Goal: Task Accomplishment & Management: Manage account settings

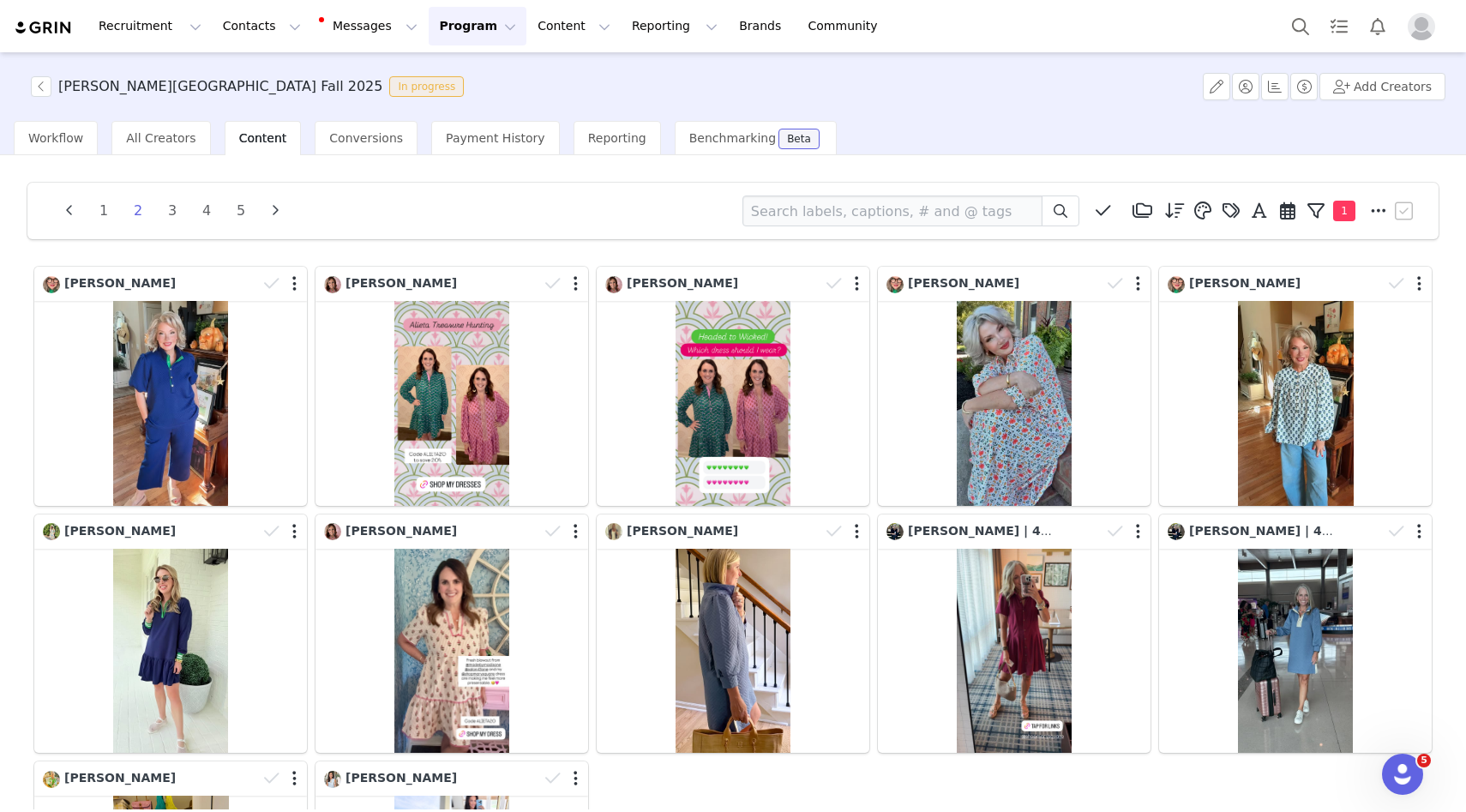
scroll to position [22, 0]
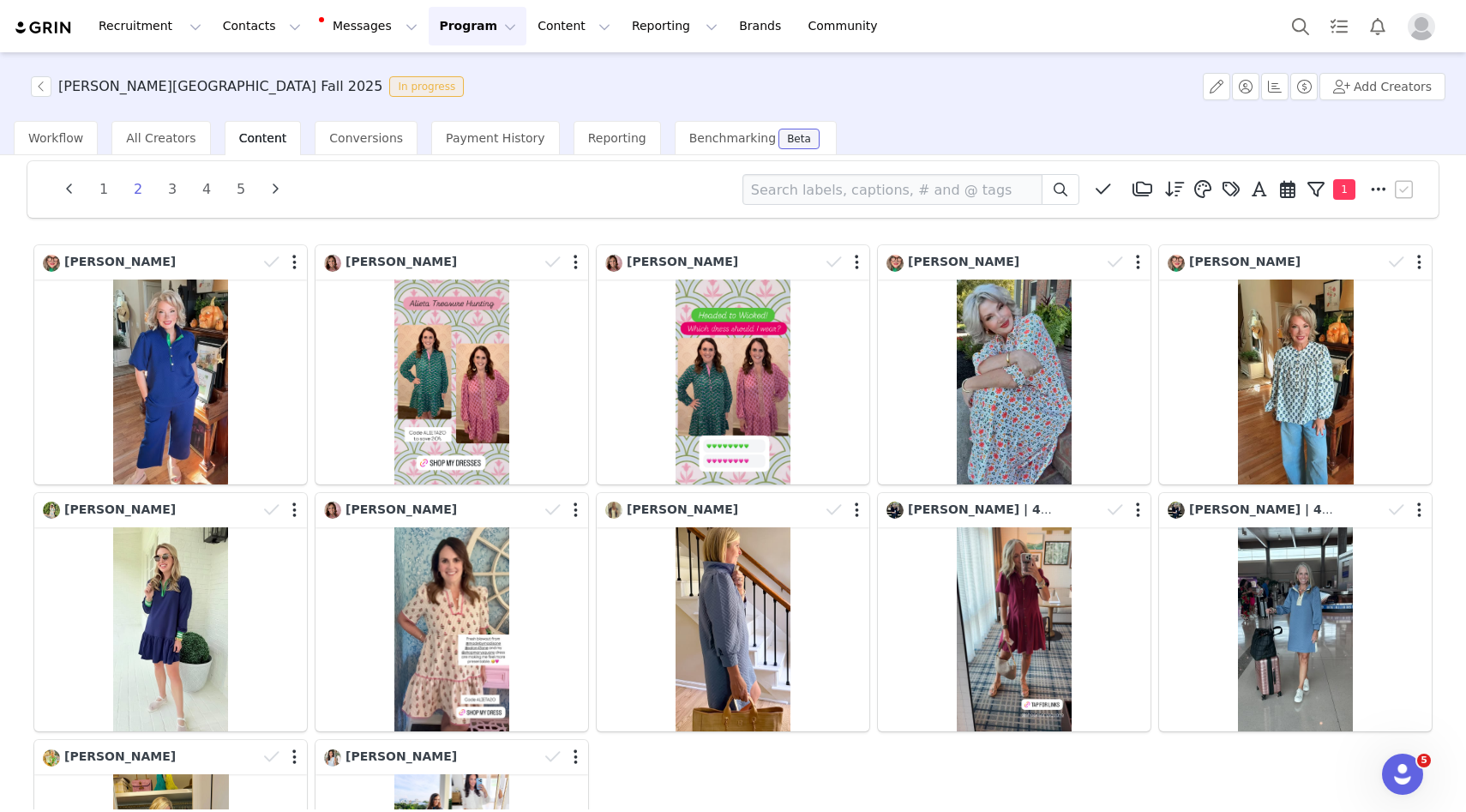
click at [441, 29] on button "Program Program" at bounding box center [477, 26] width 98 height 39
click at [443, 69] on p "Activations" at bounding box center [449, 76] width 66 height 18
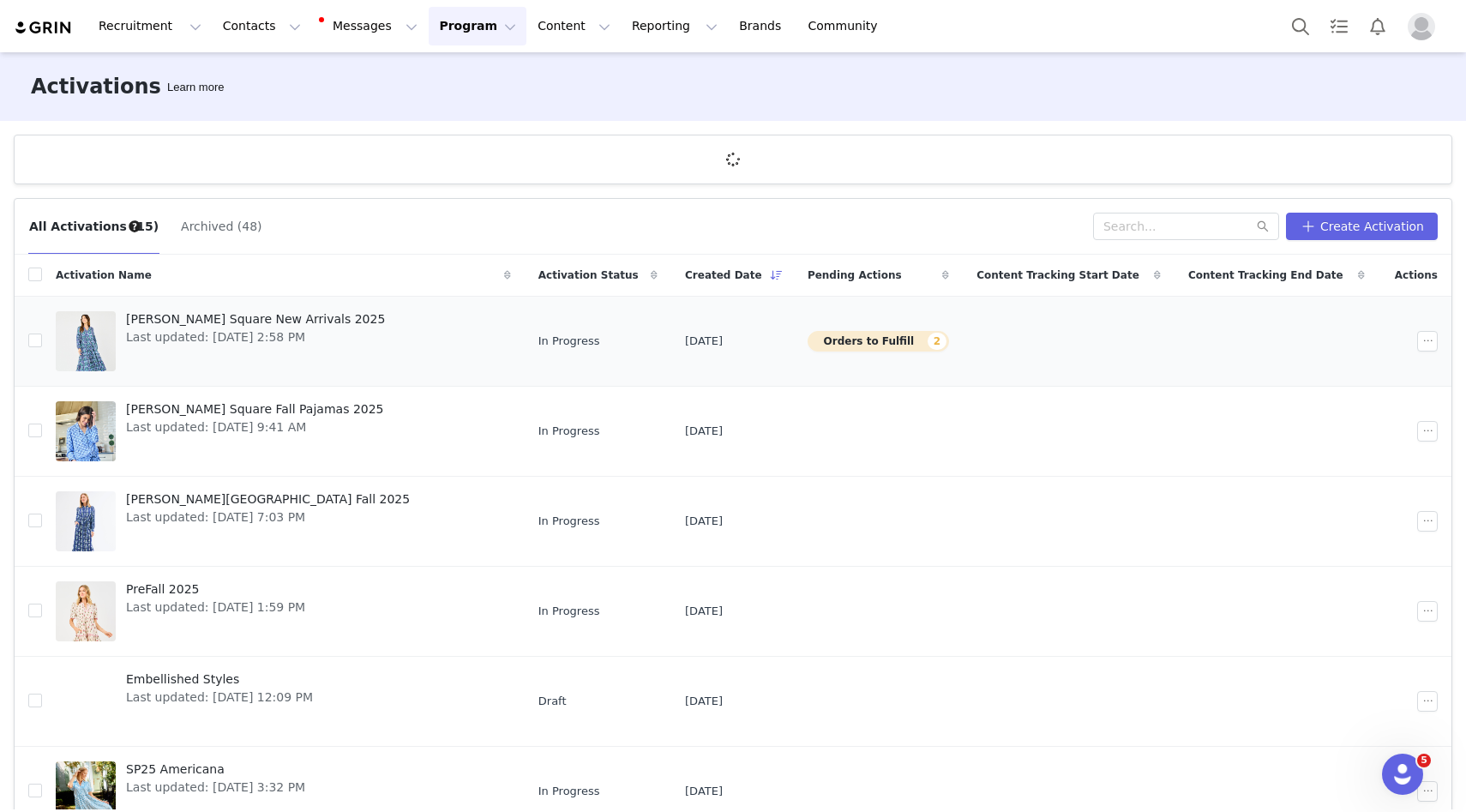
click at [868, 345] on button "Orders to Fulfill 2" at bounding box center [878, 341] width 142 height 21
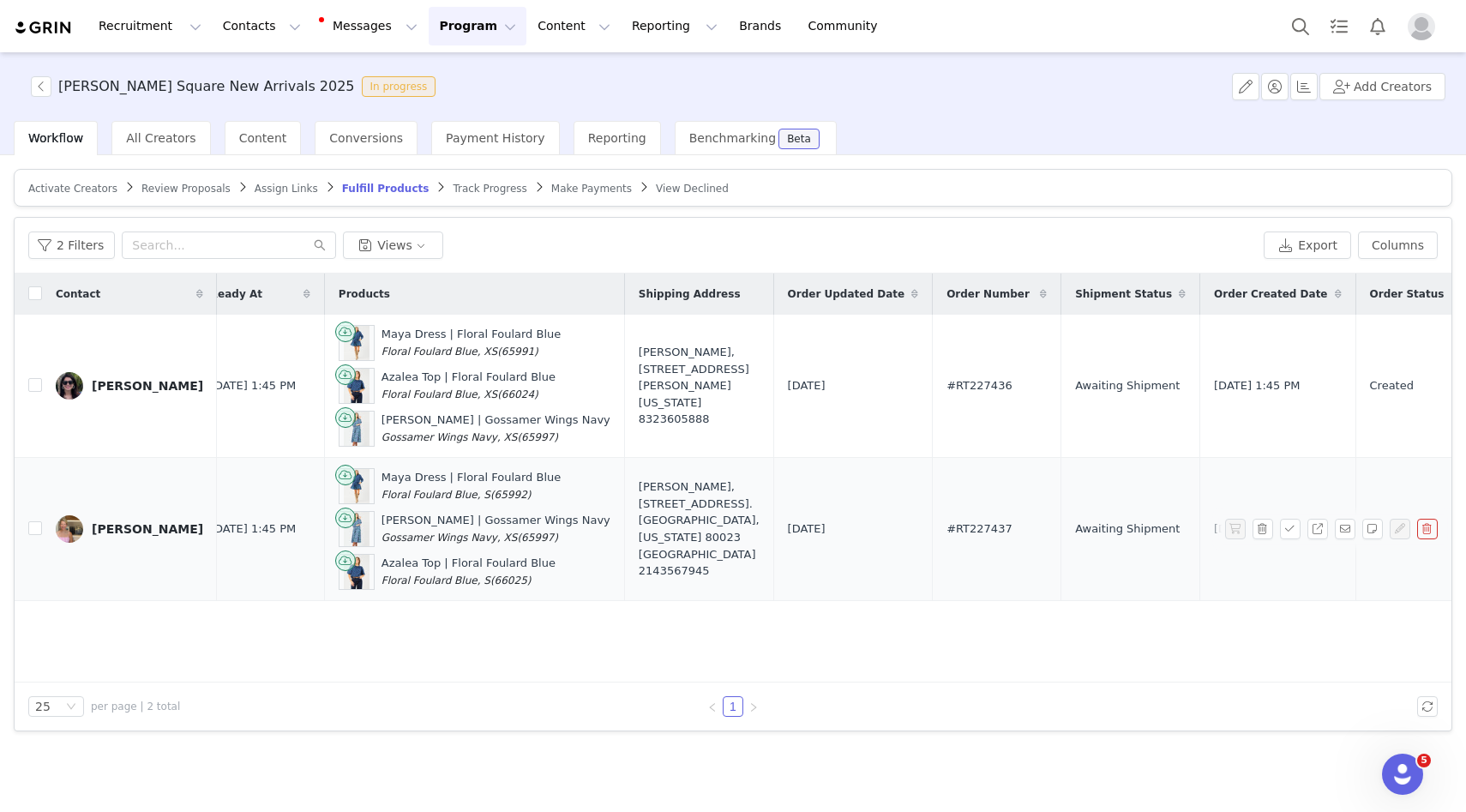
scroll to position [0, 602]
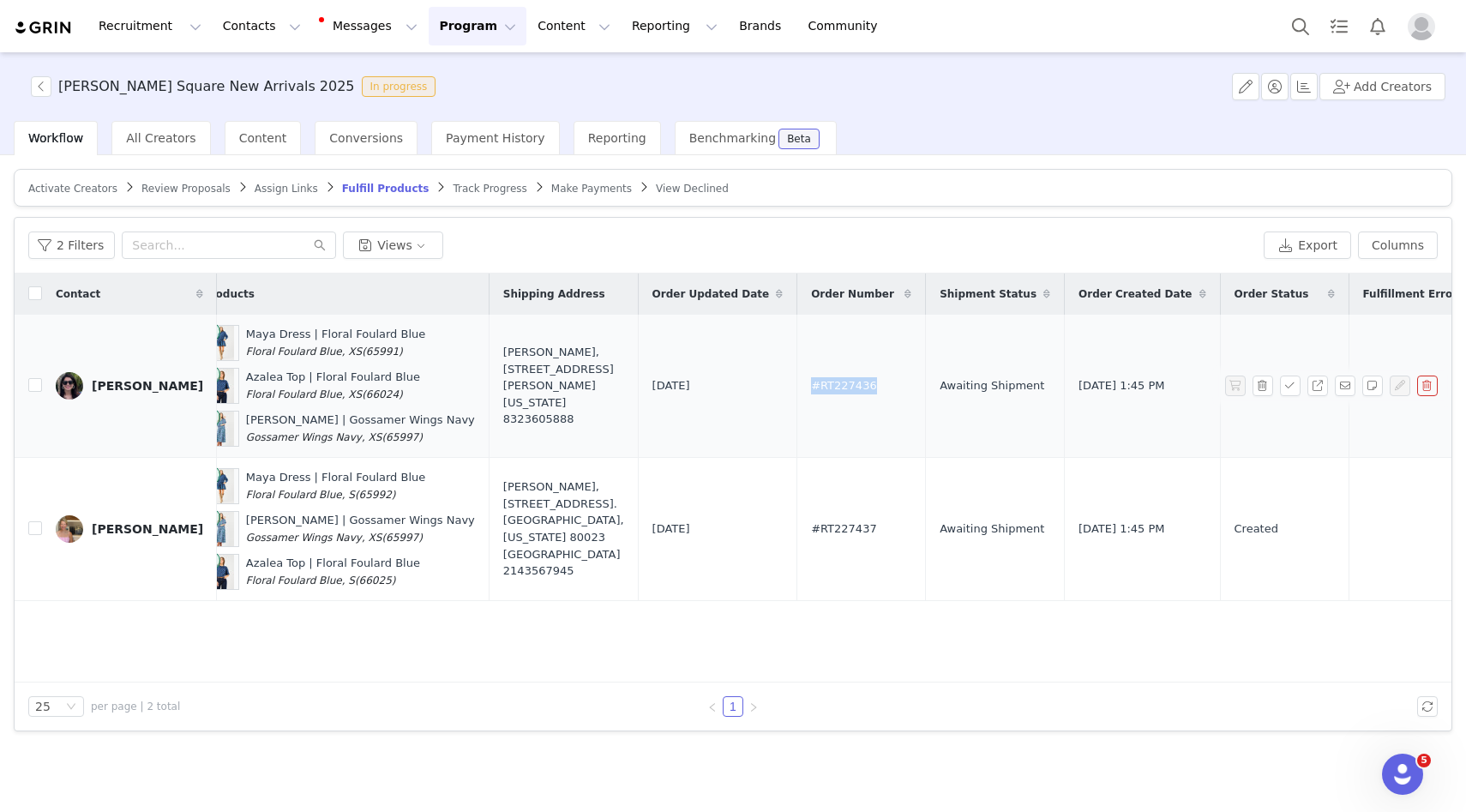
drag, startPoint x: 736, startPoint y: 383, endPoint x: 676, endPoint y: 382, distance: 60.0
click at [798, 382] on td "#RT227436" at bounding box center [861, 387] width 128 height 144
copy span "#RT227436"
drag, startPoint x: 759, startPoint y: 527, endPoint x: 676, endPoint y: 527, distance: 83.0
click at [798, 527] on td "#RT227437" at bounding box center [861, 529] width 128 height 144
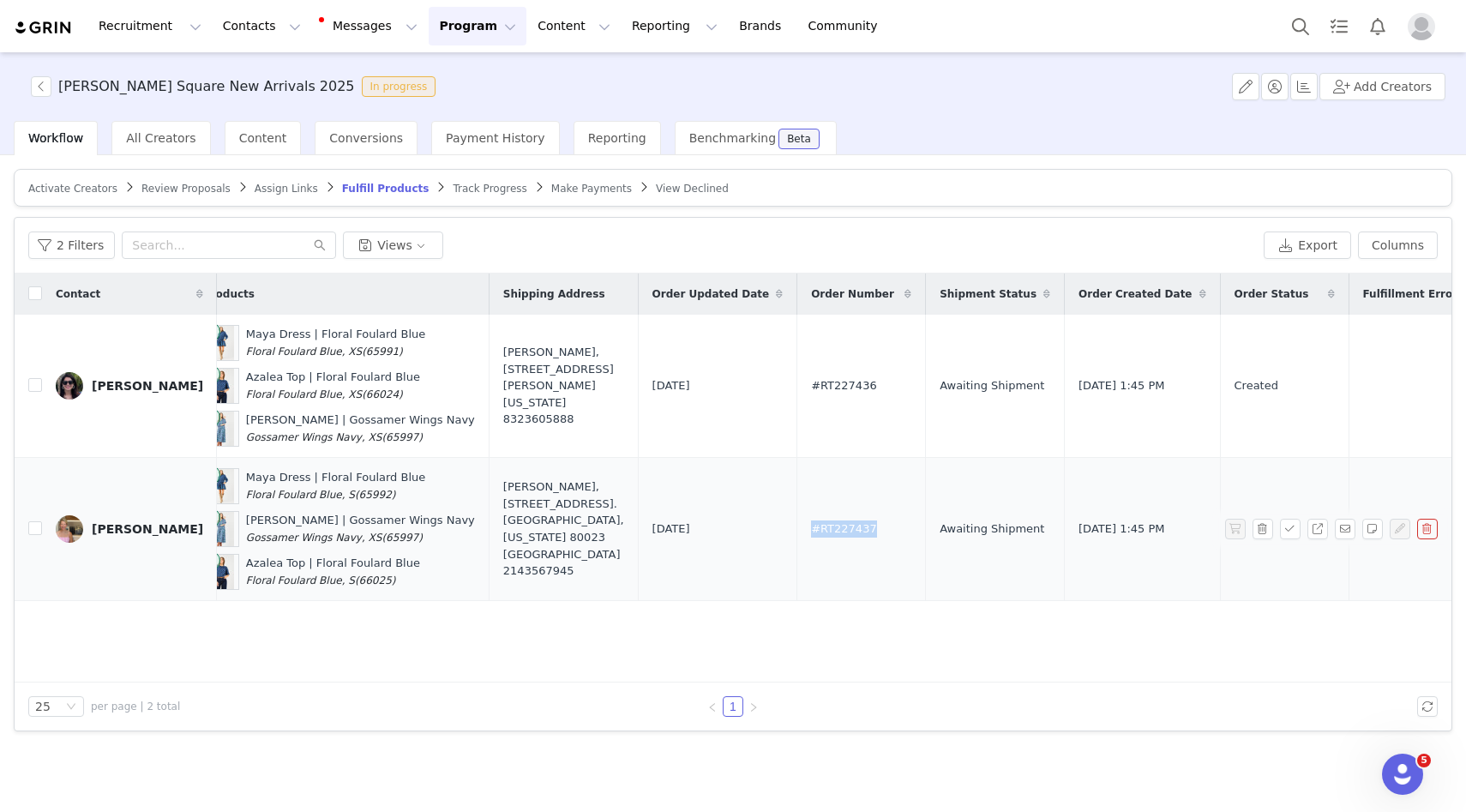
copy span "#RT227437"
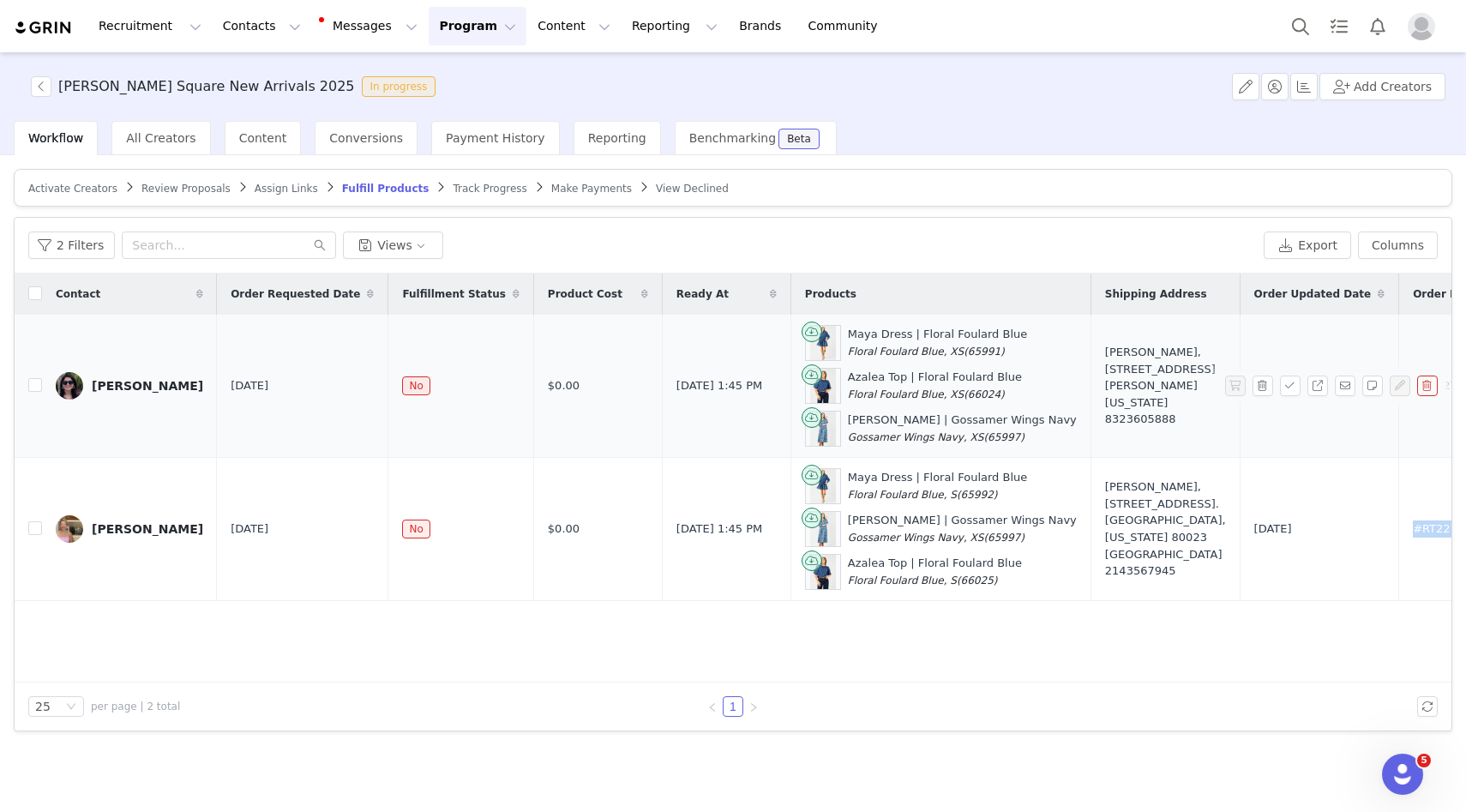
click at [101, 385] on div "[PERSON_NAME]" at bounding box center [147, 385] width 111 height 13
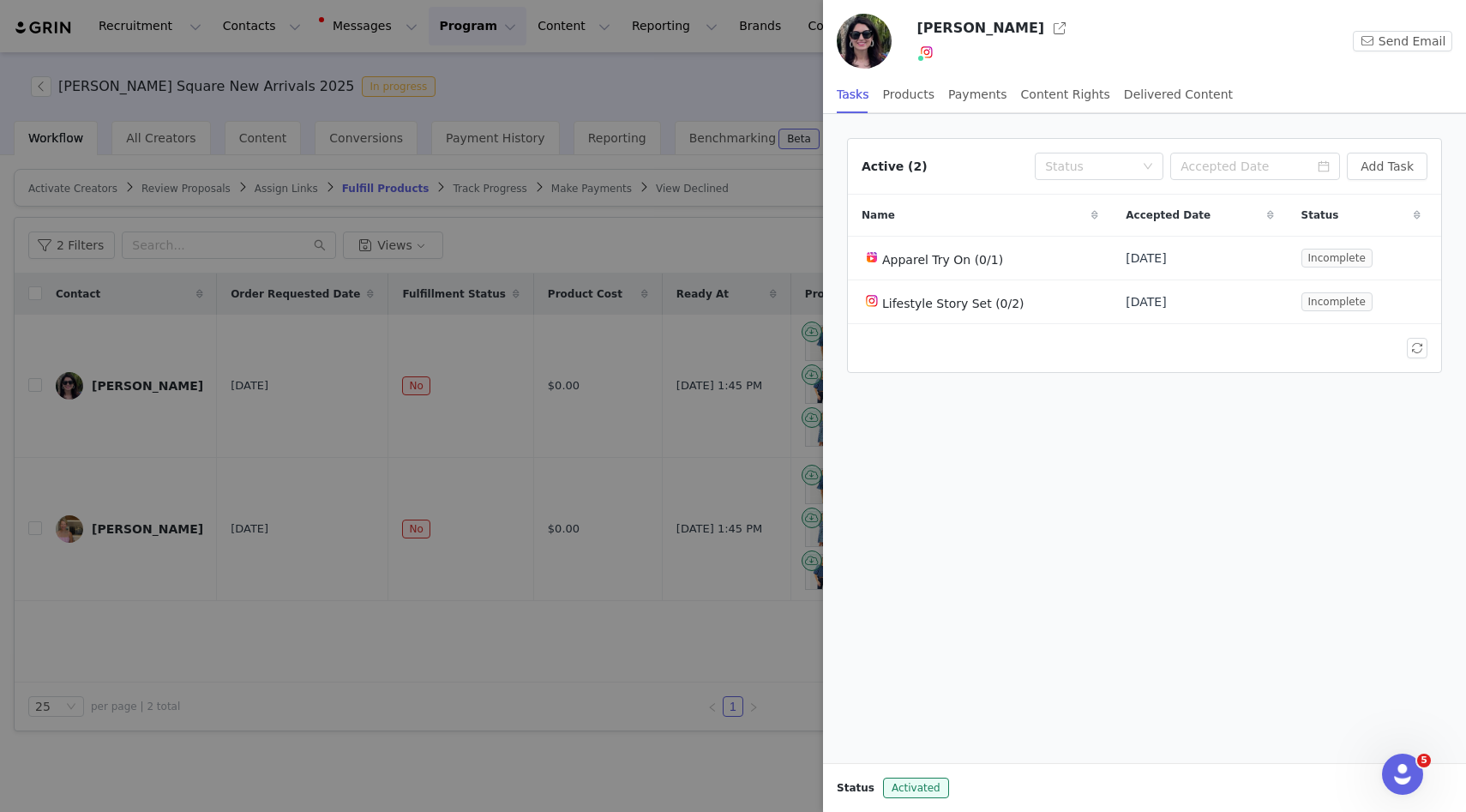
click at [595, 65] on div at bounding box center [733, 406] width 1466 height 812
